Goal: Task Accomplishment & Management: Complete application form

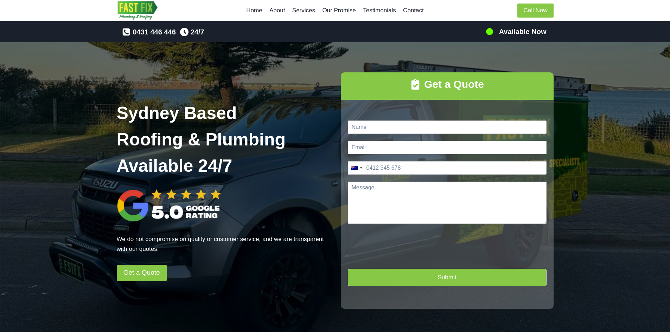
scroll to position [35, 0]
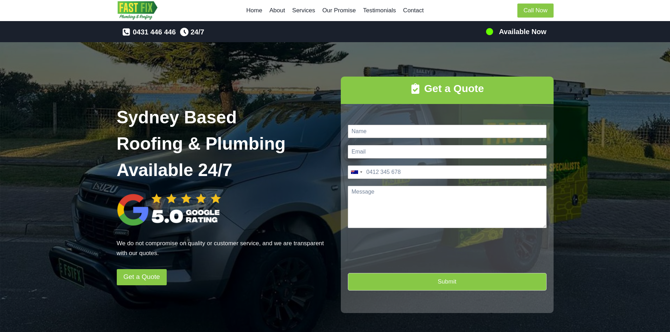
click at [389, 135] on input "Name *" at bounding box center [447, 131] width 199 height 13
type input "[PERSON_NAME]"
type input "[EMAIL_ADDRESS][DOMAIN_NAME]"
click at [404, 171] on input "Phone *" at bounding box center [447, 172] width 199 height 13
type input "0411 633 478"
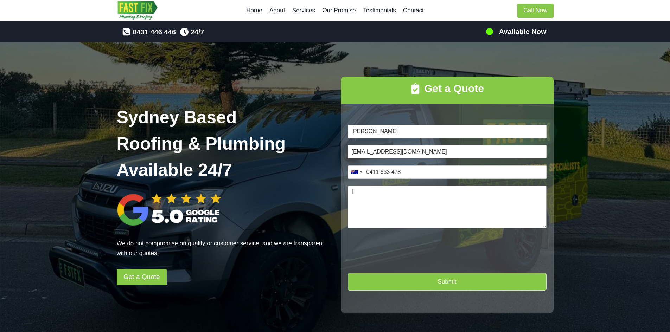
type textarea "I"
type textarea "R"
click at [420, 194] on textarea "Alfresco ceiling" at bounding box center [447, 207] width 199 height 42
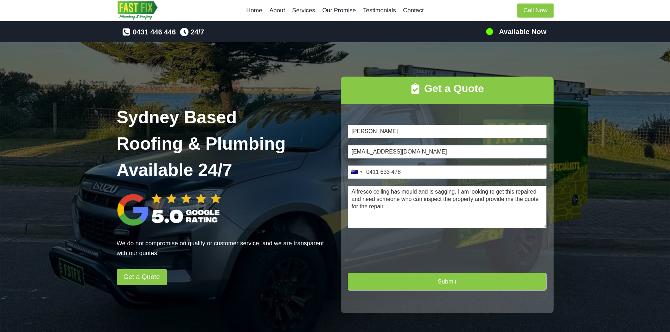
click at [400, 207] on textarea "Alfresco ceiling has mould and is sagging. I am looking to get this repaired an…" at bounding box center [447, 207] width 199 height 42
type textarea "Alfresco ceiling has mould and is sagging. I am looking to get this repaired an…"
type input "1"
click at [378, 281] on button "Submit" at bounding box center [447, 281] width 199 height 17
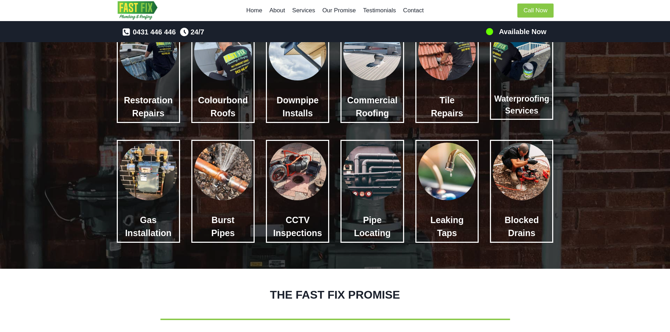
scroll to position [669, 0]
